Goal: Task Accomplishment & Management: Manage account settings

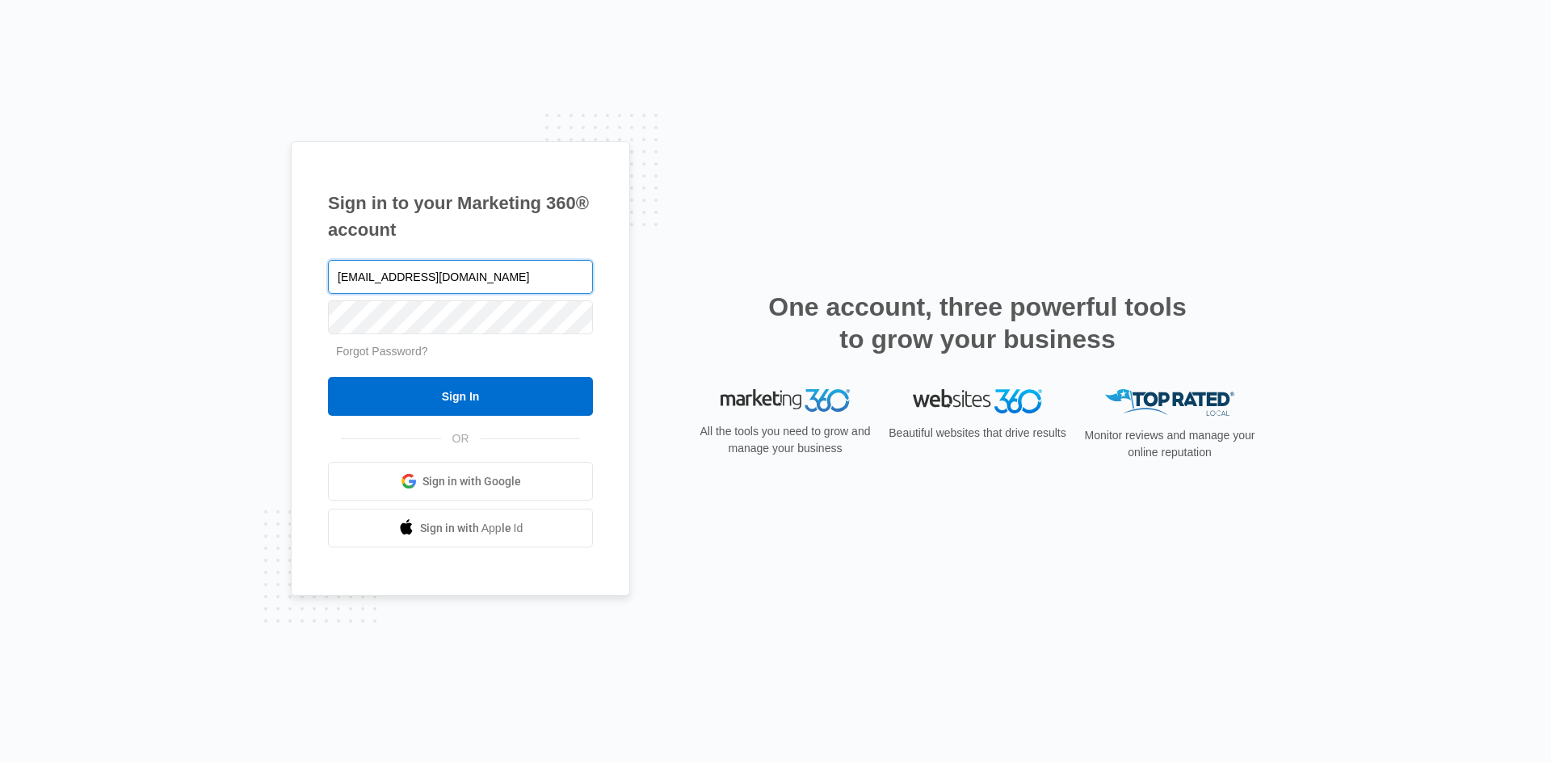
type input "[EMAIL_ADDRESS][DOMAIN_NAME]"
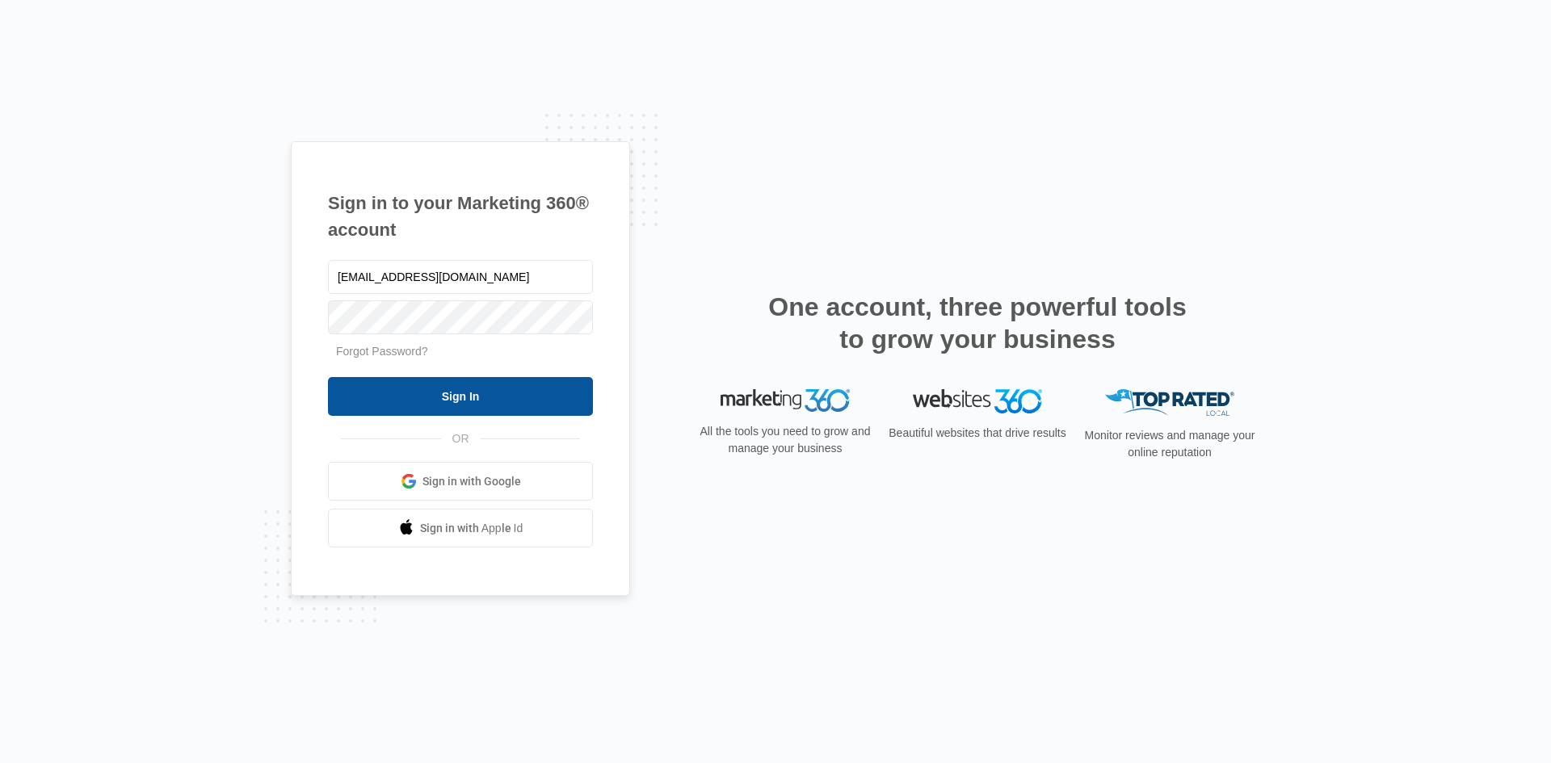
click at [468, 406] on input "Sign In" at bounding box center [460, 396] width 265 height 39
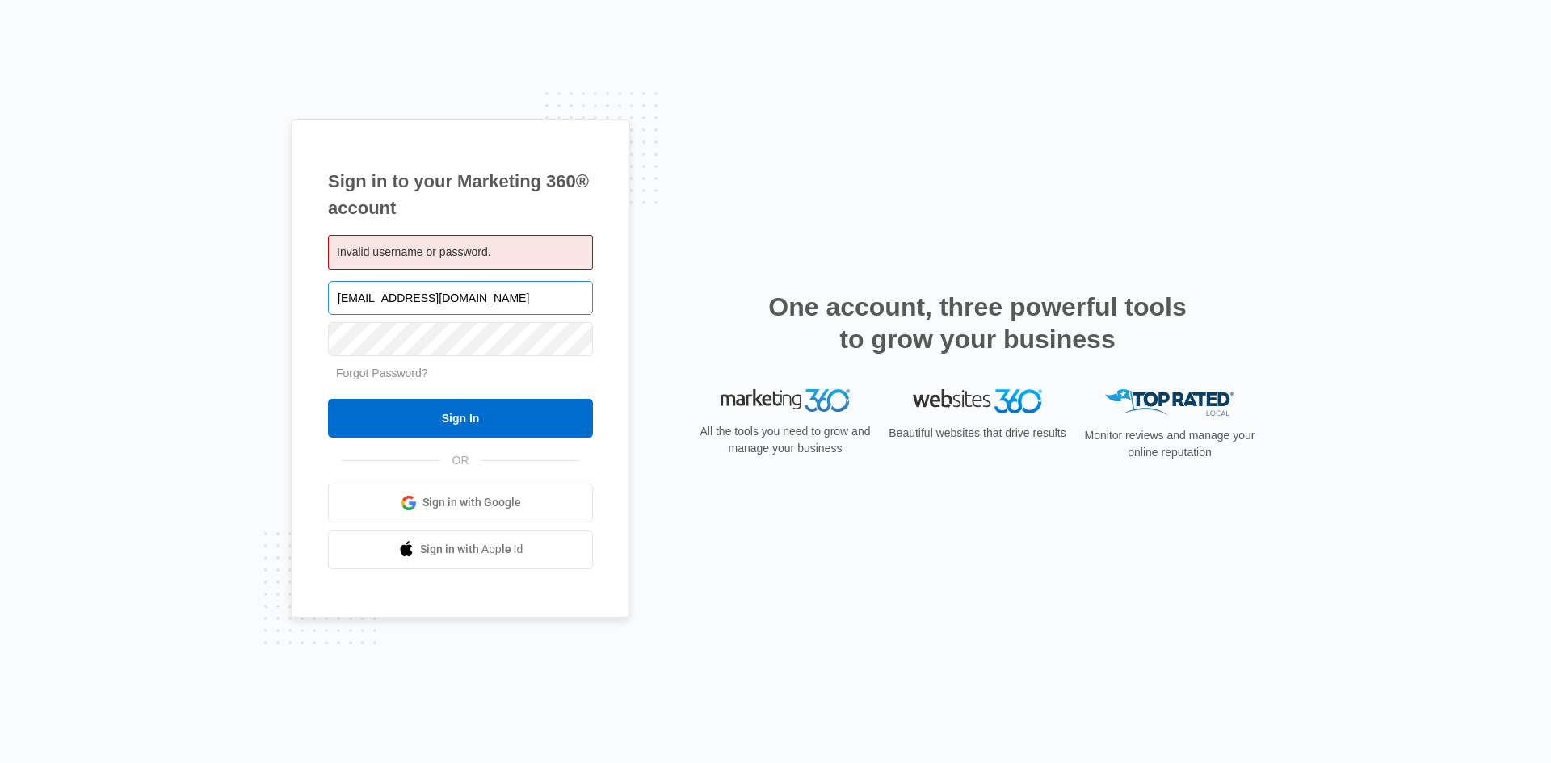
click at [368, 299] on input "[EMAIL_ADDRESS][DOMAIN_NAME]" at bounding box center [460, 298] width 265 height 34
click at [456, 406] on input "Sign In" at bounding box center [460, 418] width 265 height 39
click at [366, 292] on input "[EMAIL_ADDRESS][DOMAIN_NAME]" at bounding box center [460, 298] width 265 height 34
click at [402, 378] on link "Forgot Password?" at bounding box center [382, 373] width 92 height 13
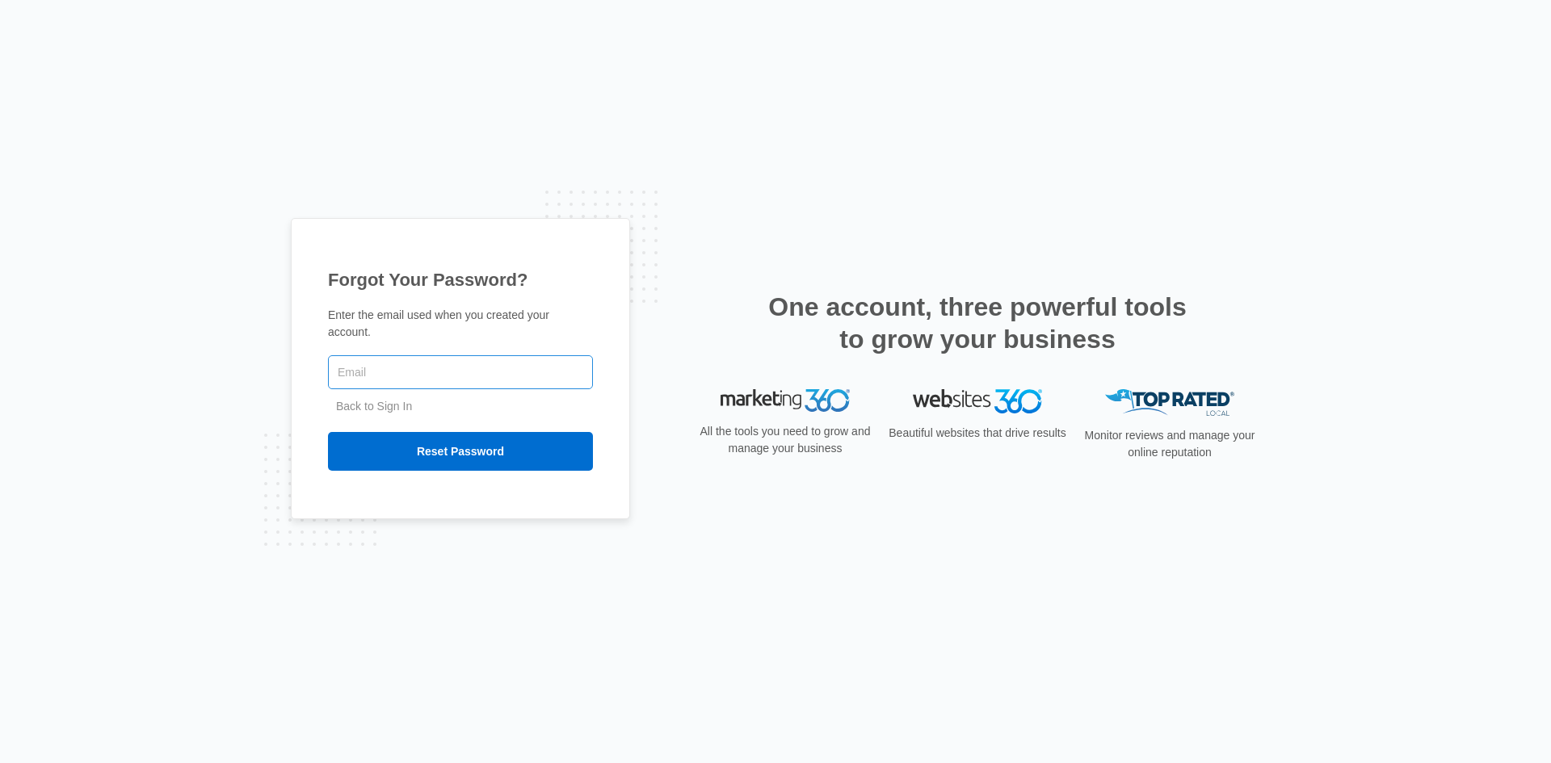
click at [405, 373] on input "text" at bounding box center [460, 372] width 265 height 34
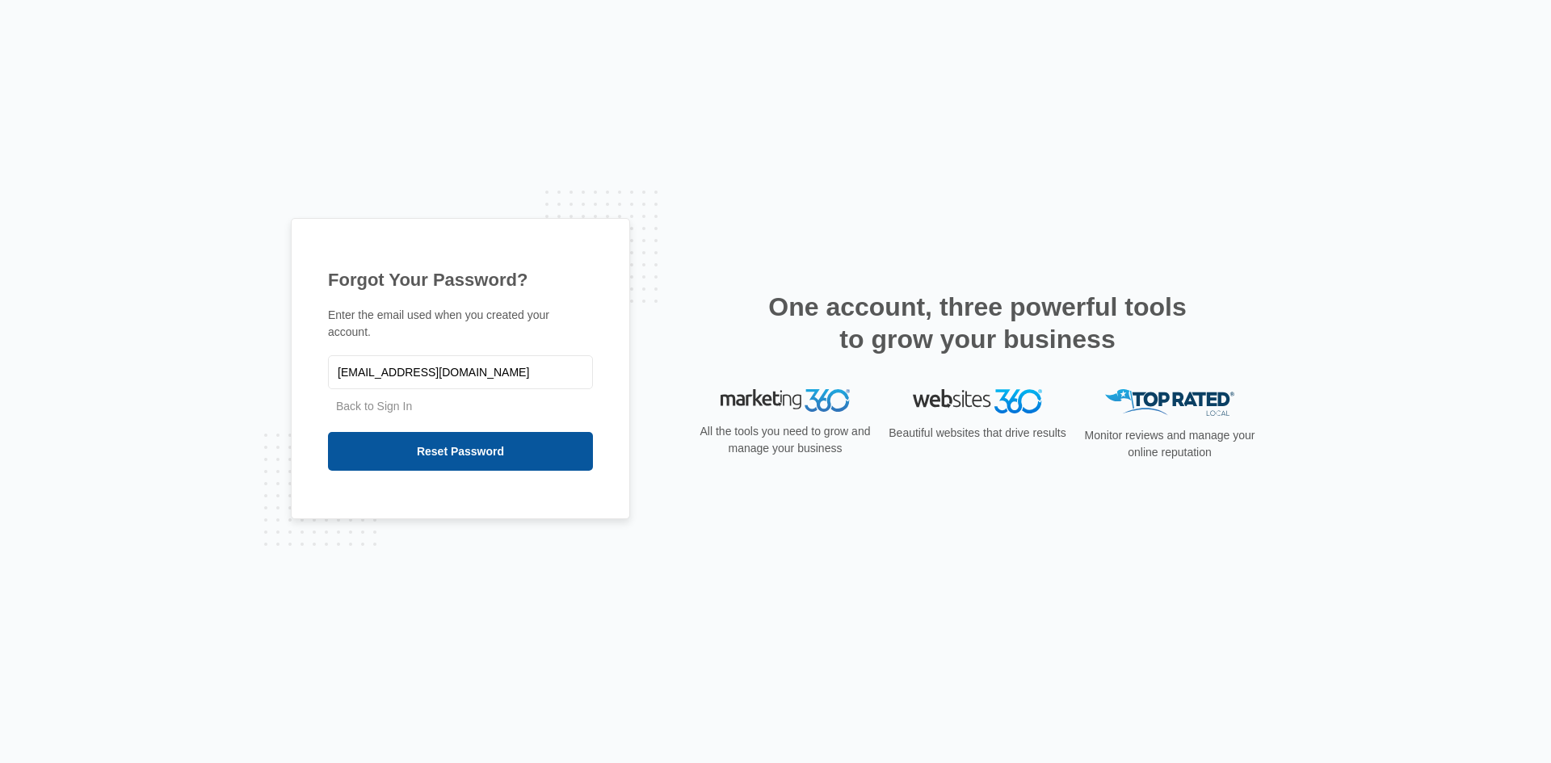
type input "traceyworthen@aol.com"
click at [483, 432] on input "Reset Password" at bounding box center [460, 451] width 265 height 39
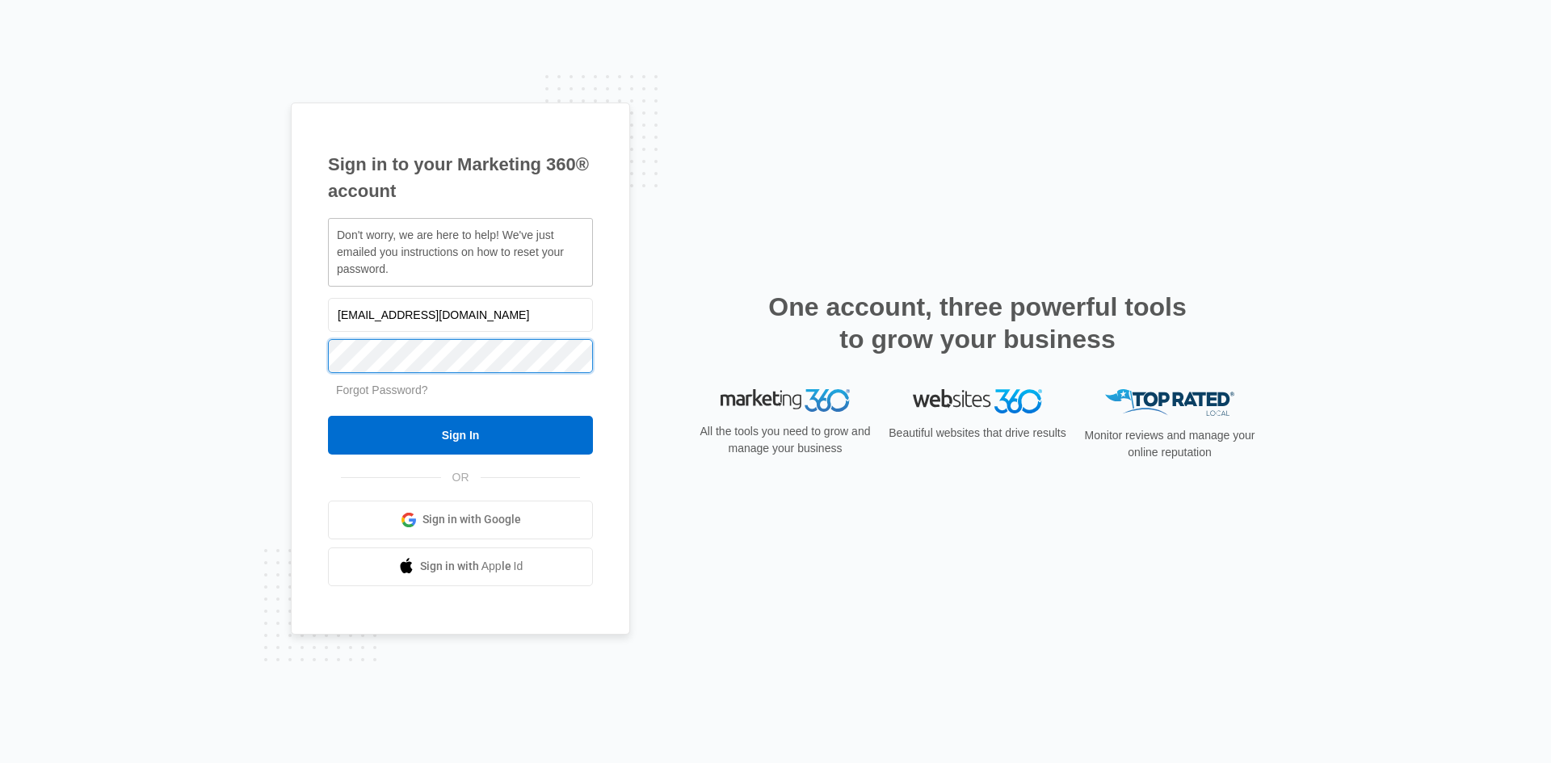
click at [328, 416] on input "Sign In" at bounding box center [460, 435] width 265 height 39
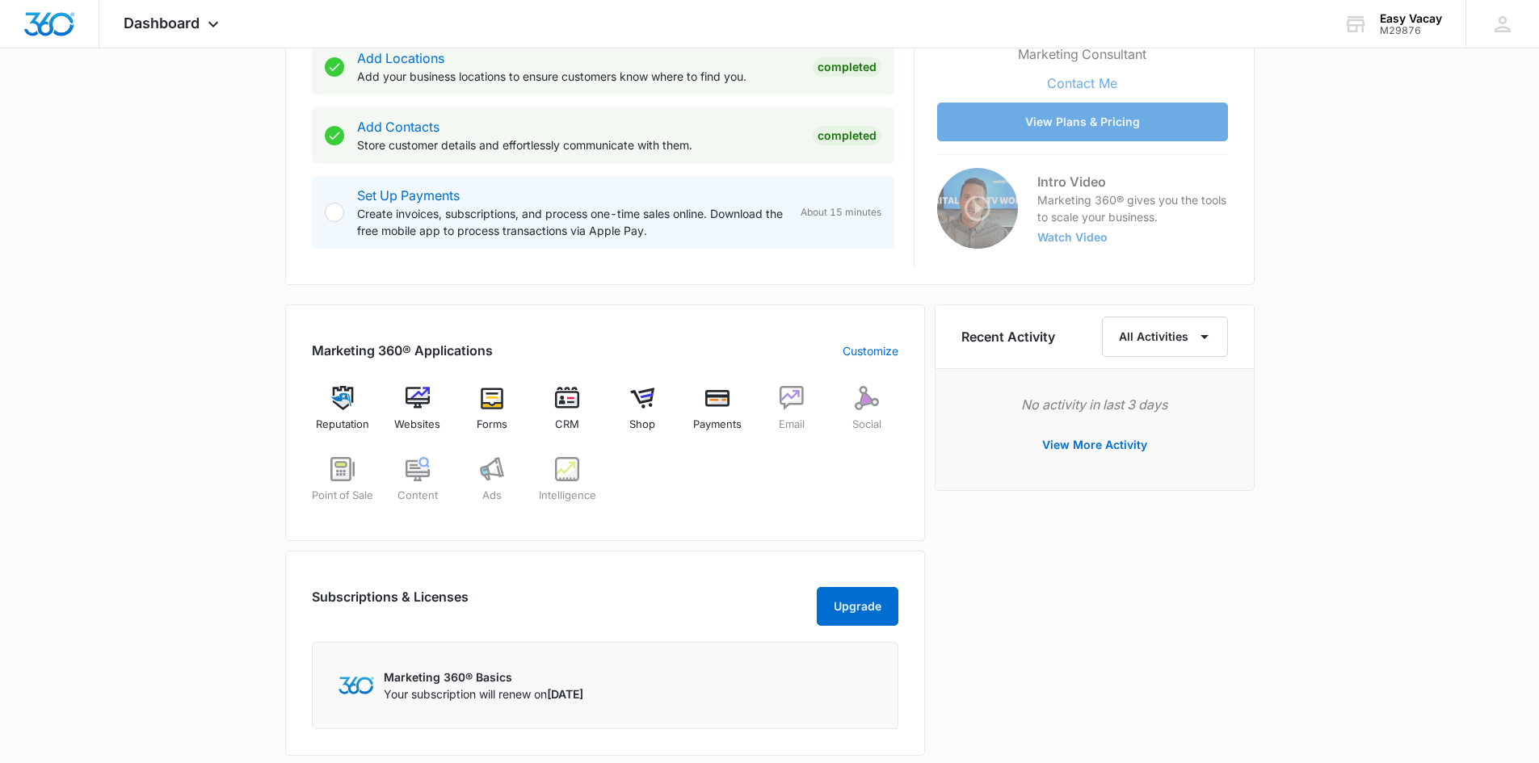
scroll to position [485, 0]
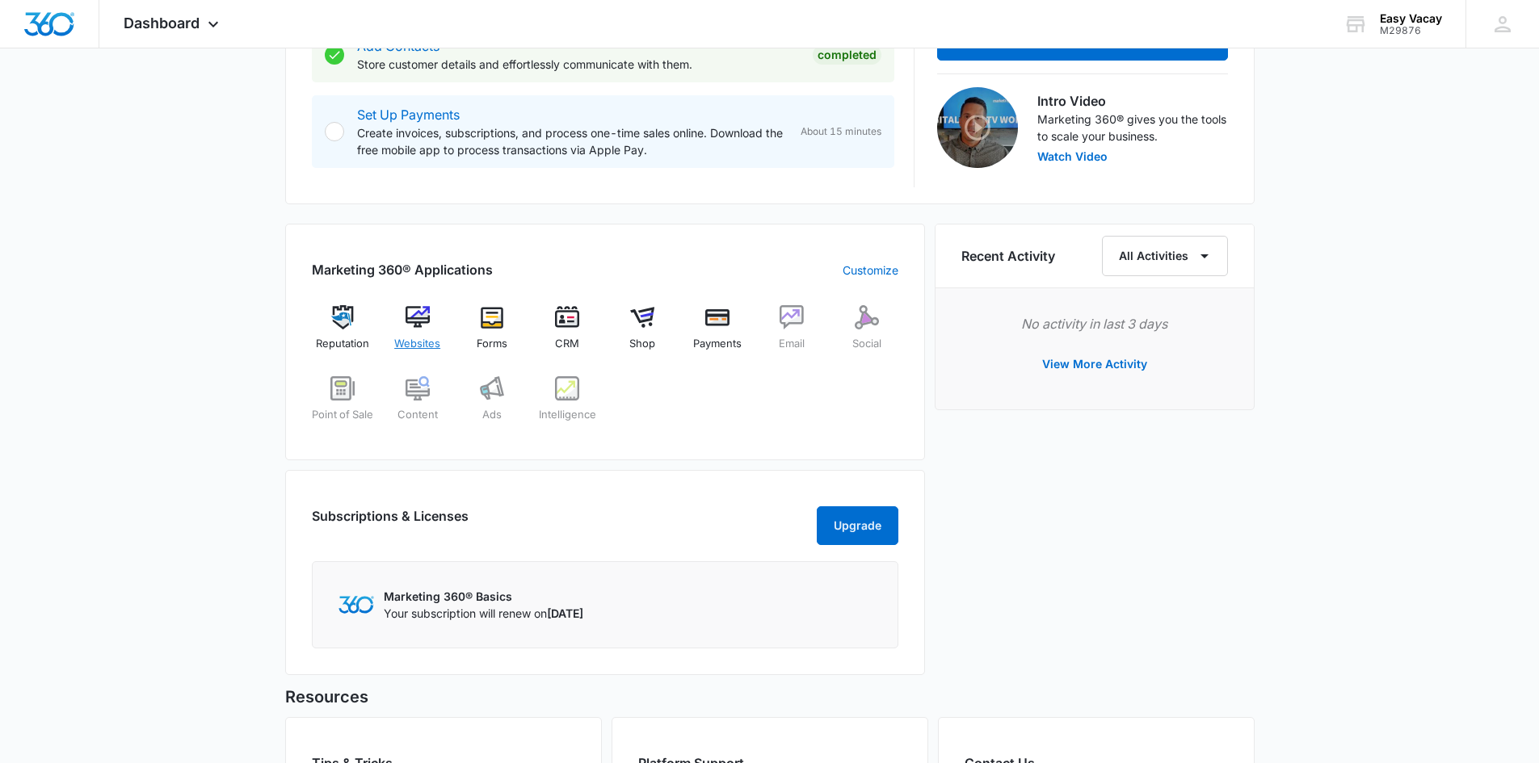
click at [408, 307] on img at bounding box center [418, 317] width 24 height 24
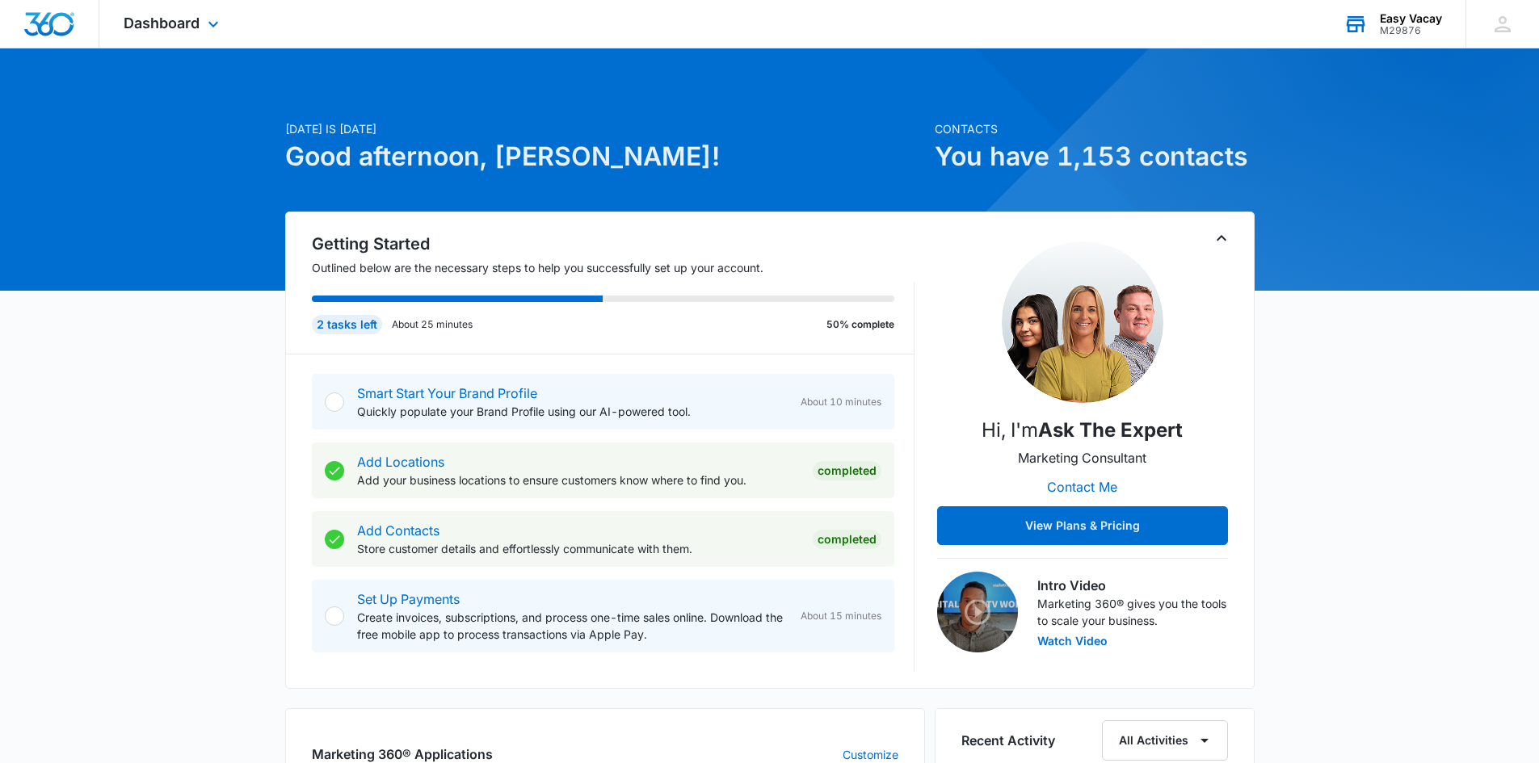
click at [1402, 19] on div "Easy Vacay" at bounding box center [1411, 18] width 62 height 13
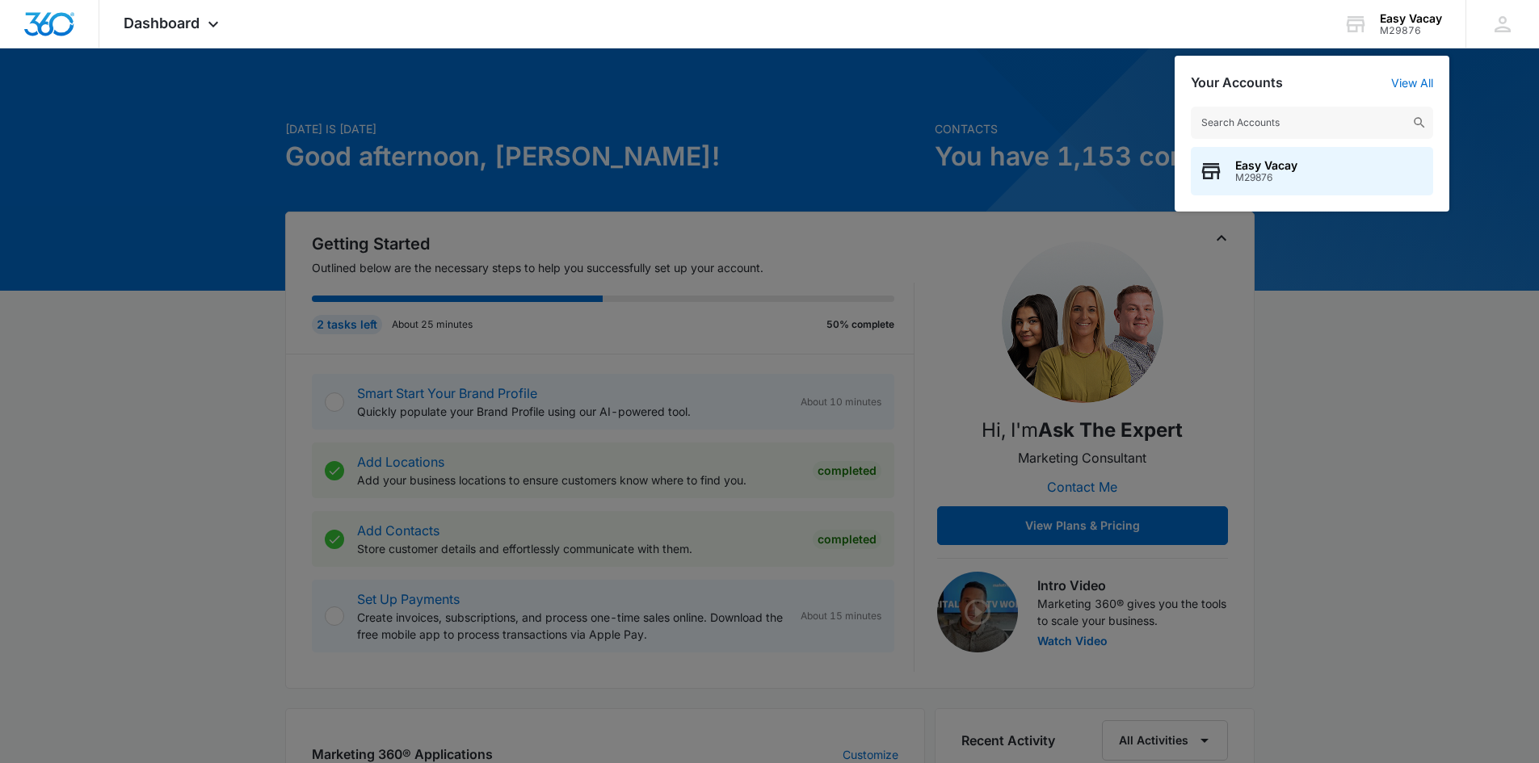
click at [871, 162] on div at bounding box center [769, 381] width 1539 height 763
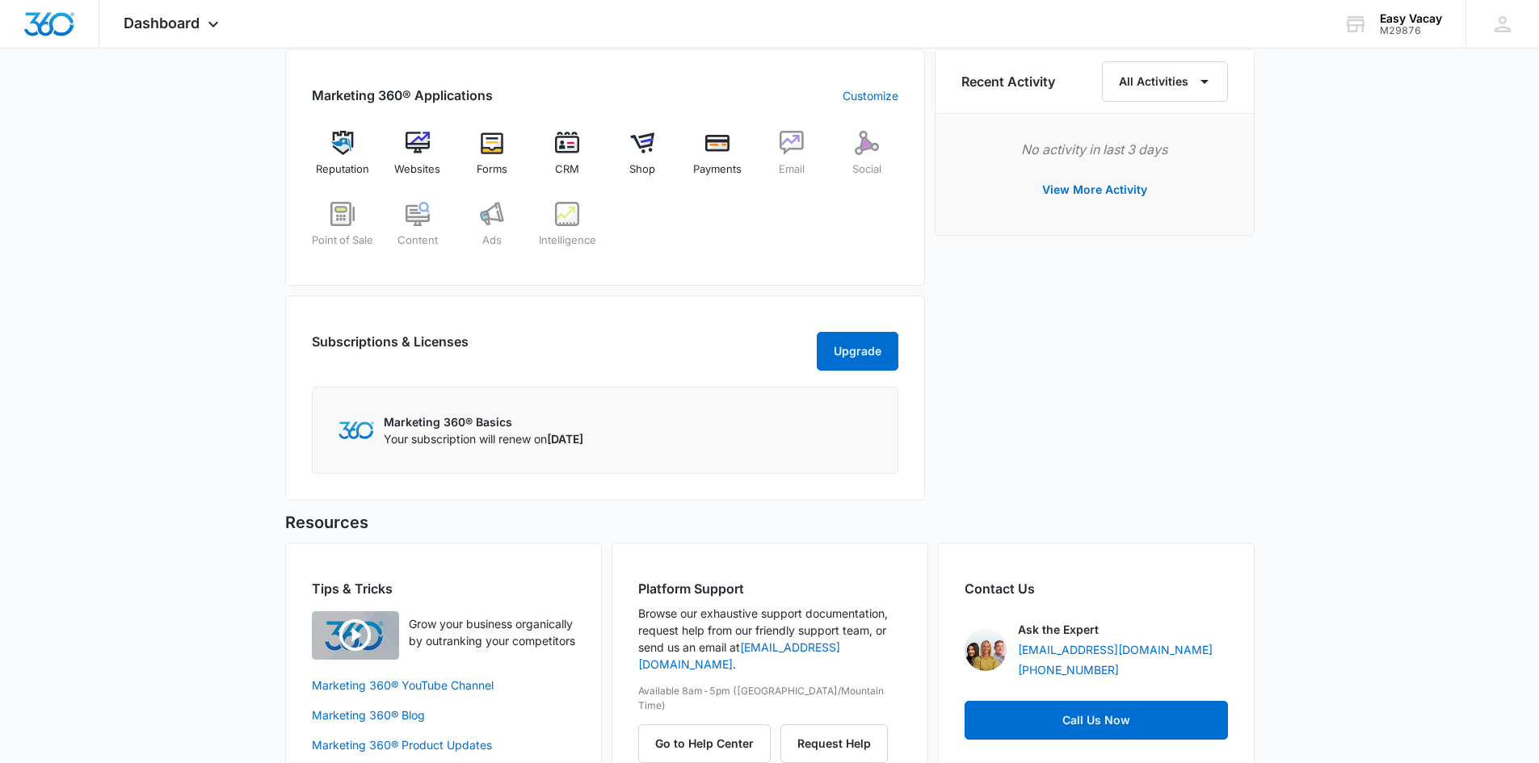
scroll to position [721, 0]
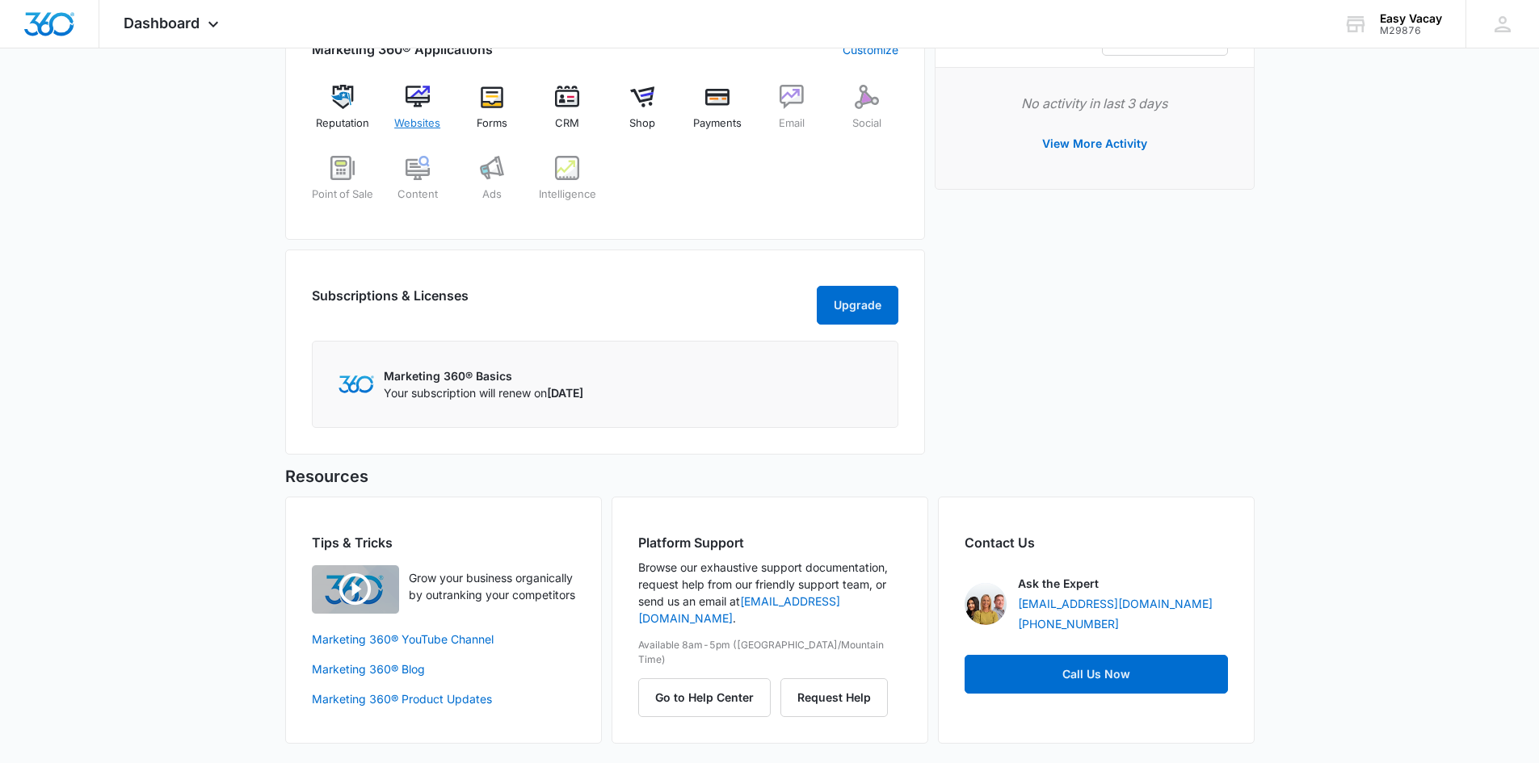
click at [423, 85] on img at bounding box center [418, 97] width 24 height 24
